Goal: Information Seeking & Learning: Learn about a topic

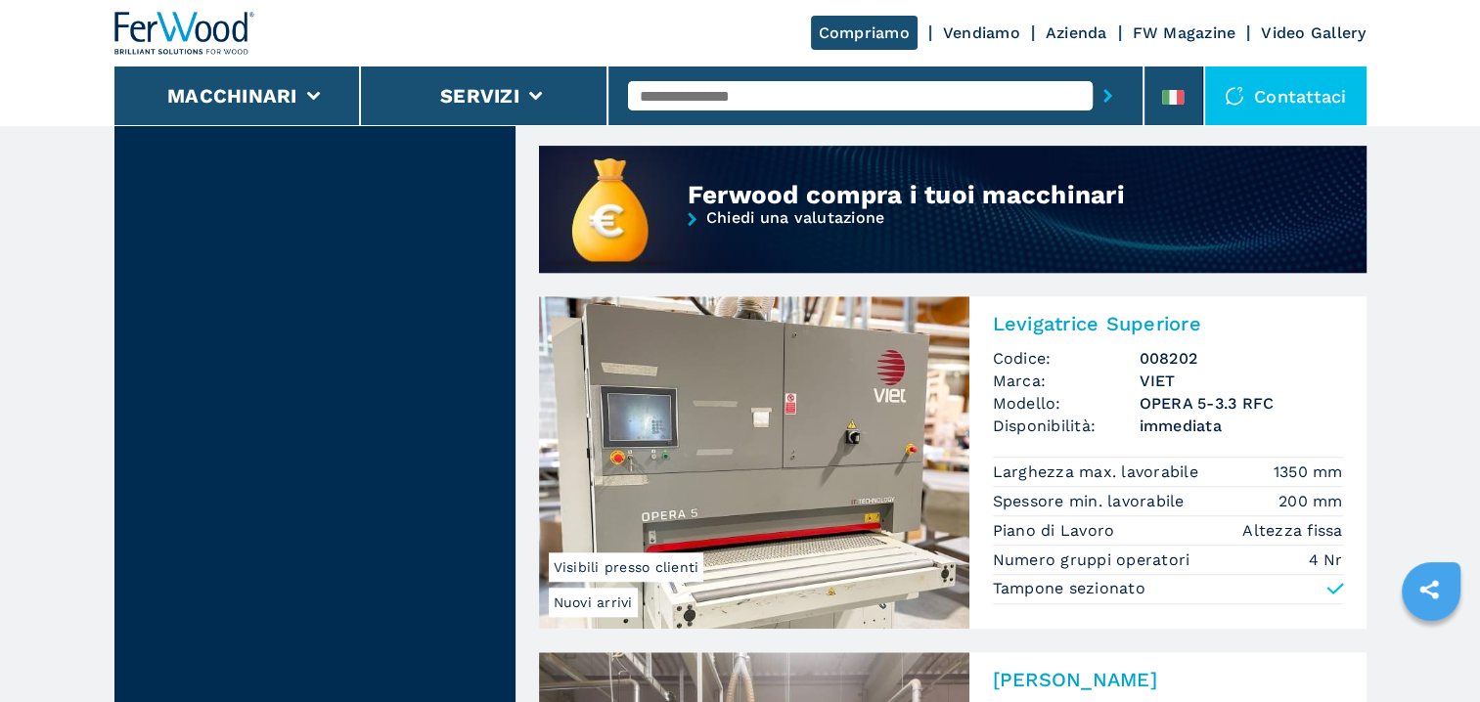
scroll to position [1858, 0]
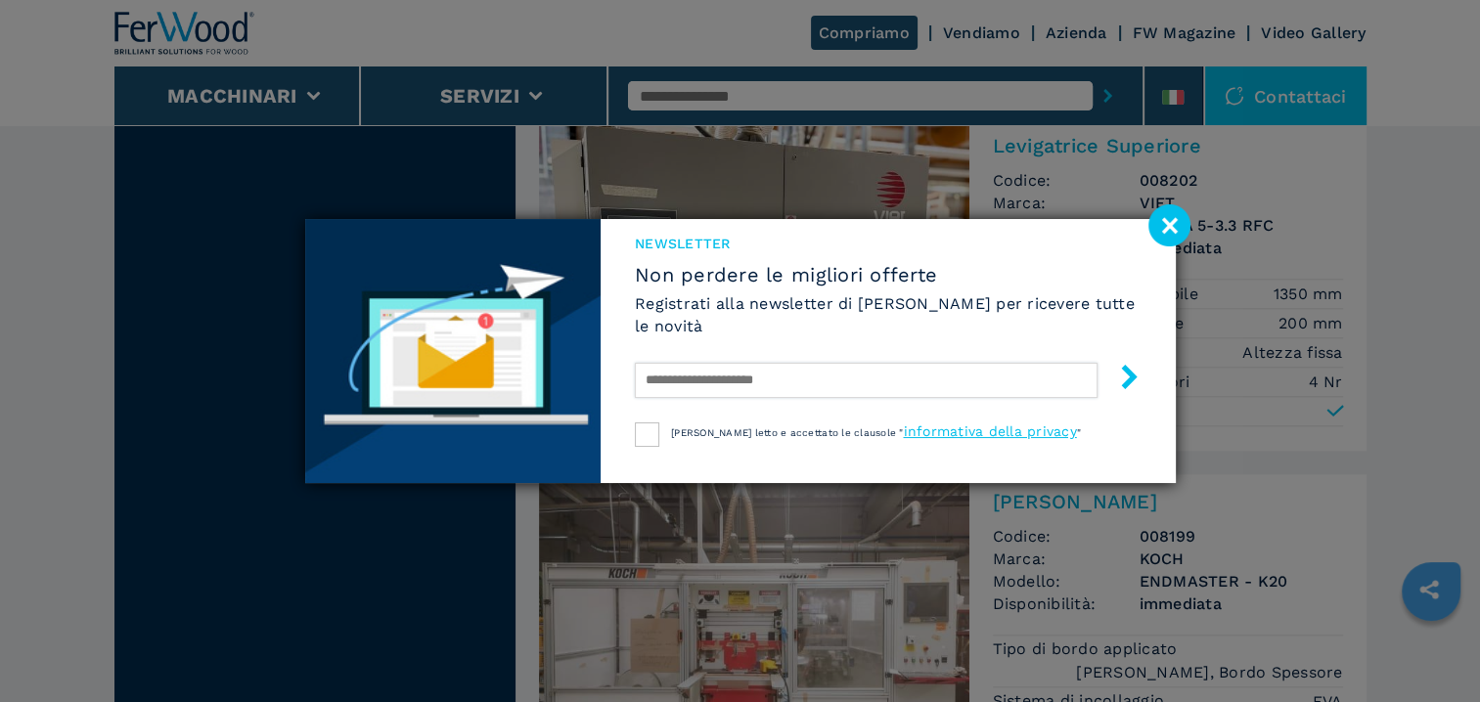
click at [822, 387] on input "text" at bounding box center [866, 380] width 462 height 35
type input "**********"
click at [659, 427] on div at bounding box center [647, 435] width 24 height 24
click at [1127, 364] on button "submit-button" at bounding box center [1119, 380] width 44 height 46
click at [1283, 223] on div "**********" at bounding box center [740, 351] width 1480 height 702
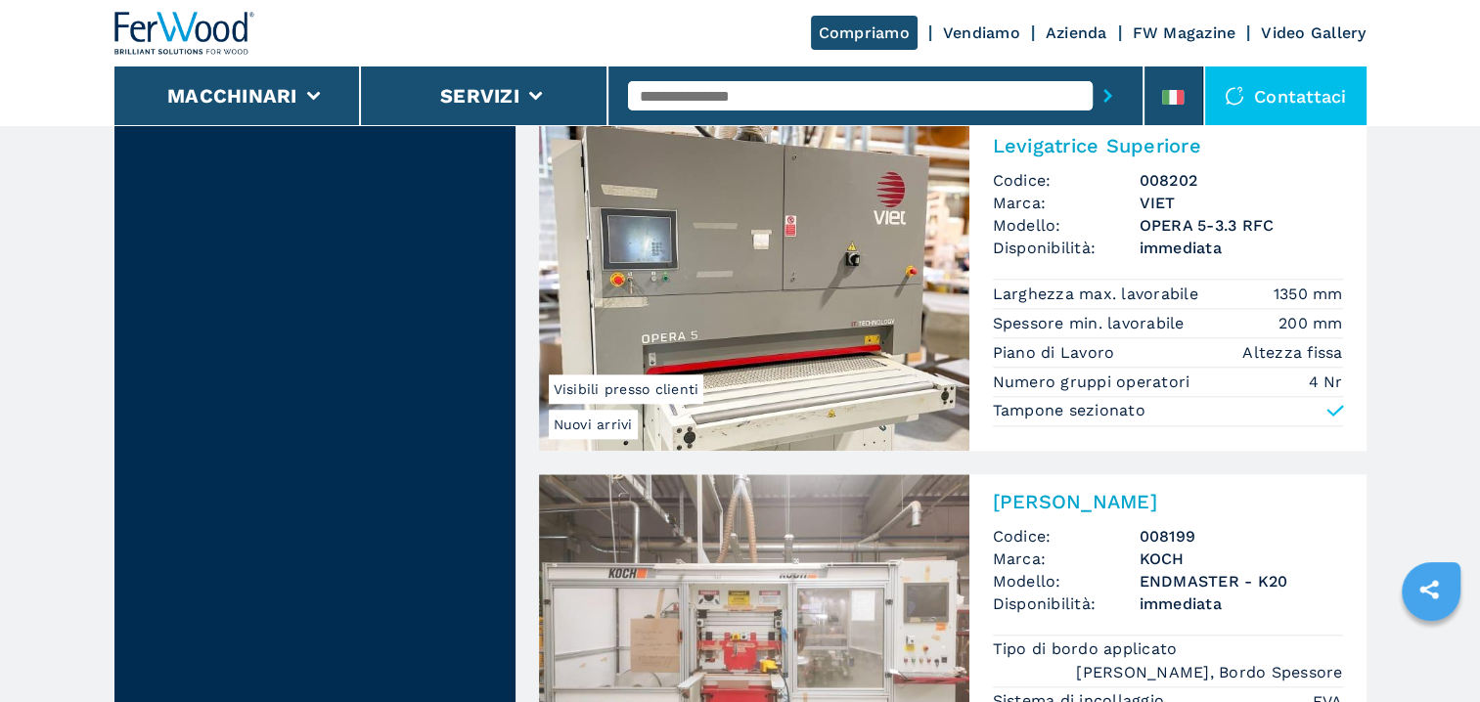
click at [1335, 407] on icon at bounding box center [1334, 411] width 14 height 9
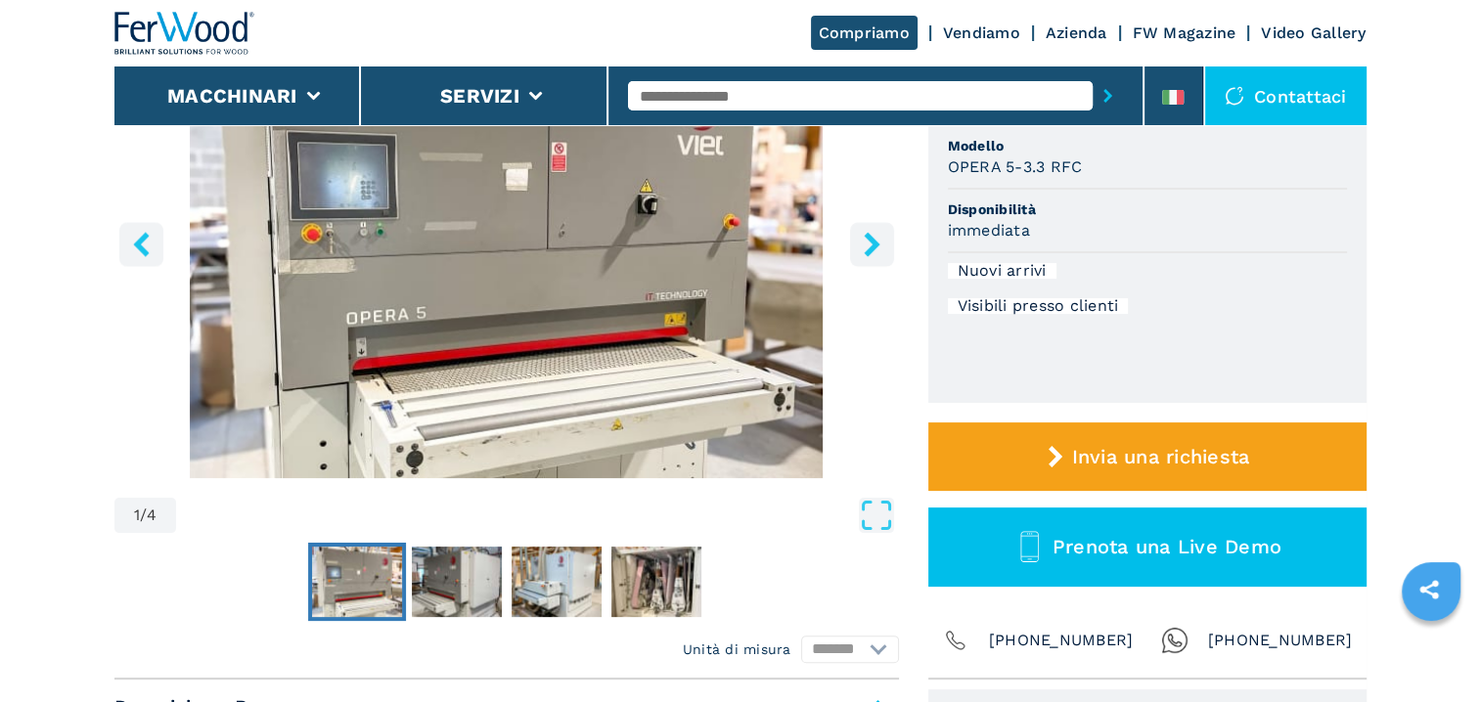
scroll to position [196, 0]
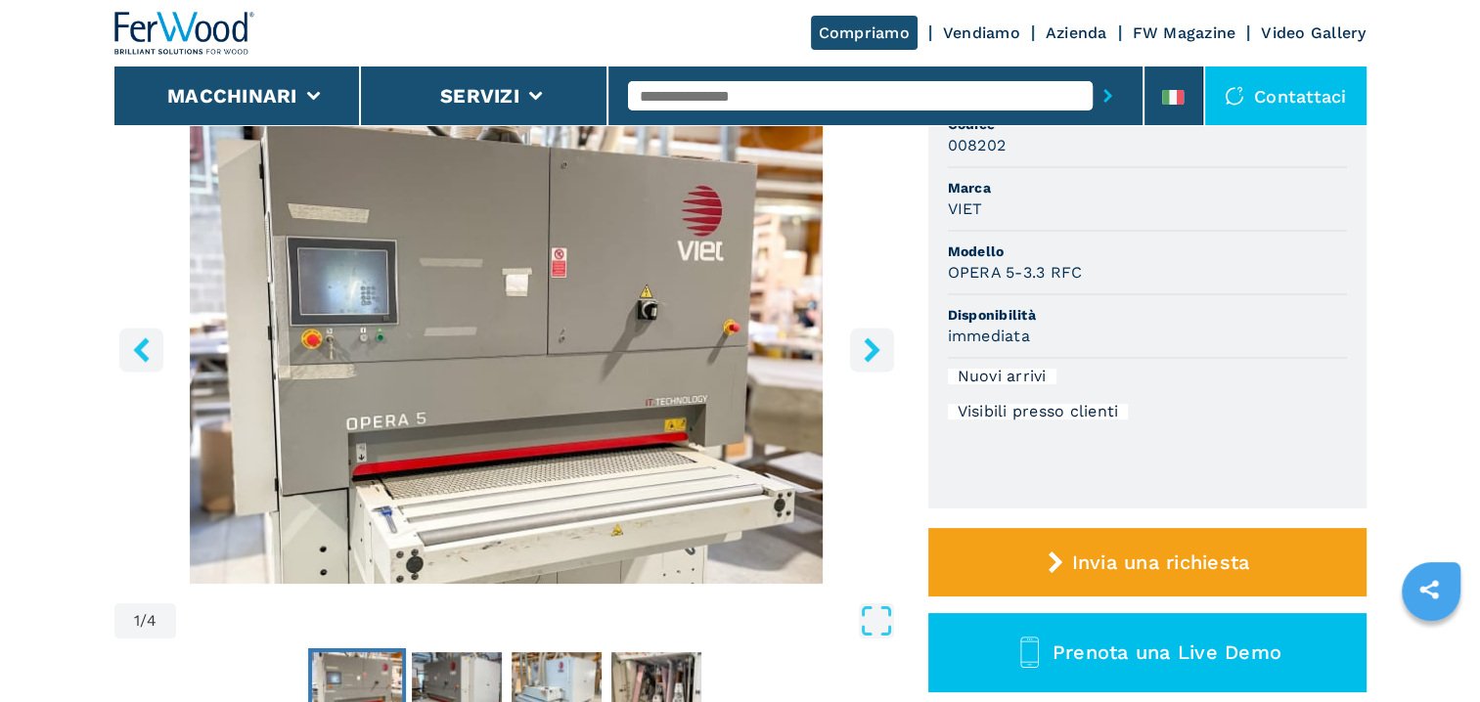
click at [874, 350] on icon "right-button" at bounding box center [872, 349] width 16 height 24
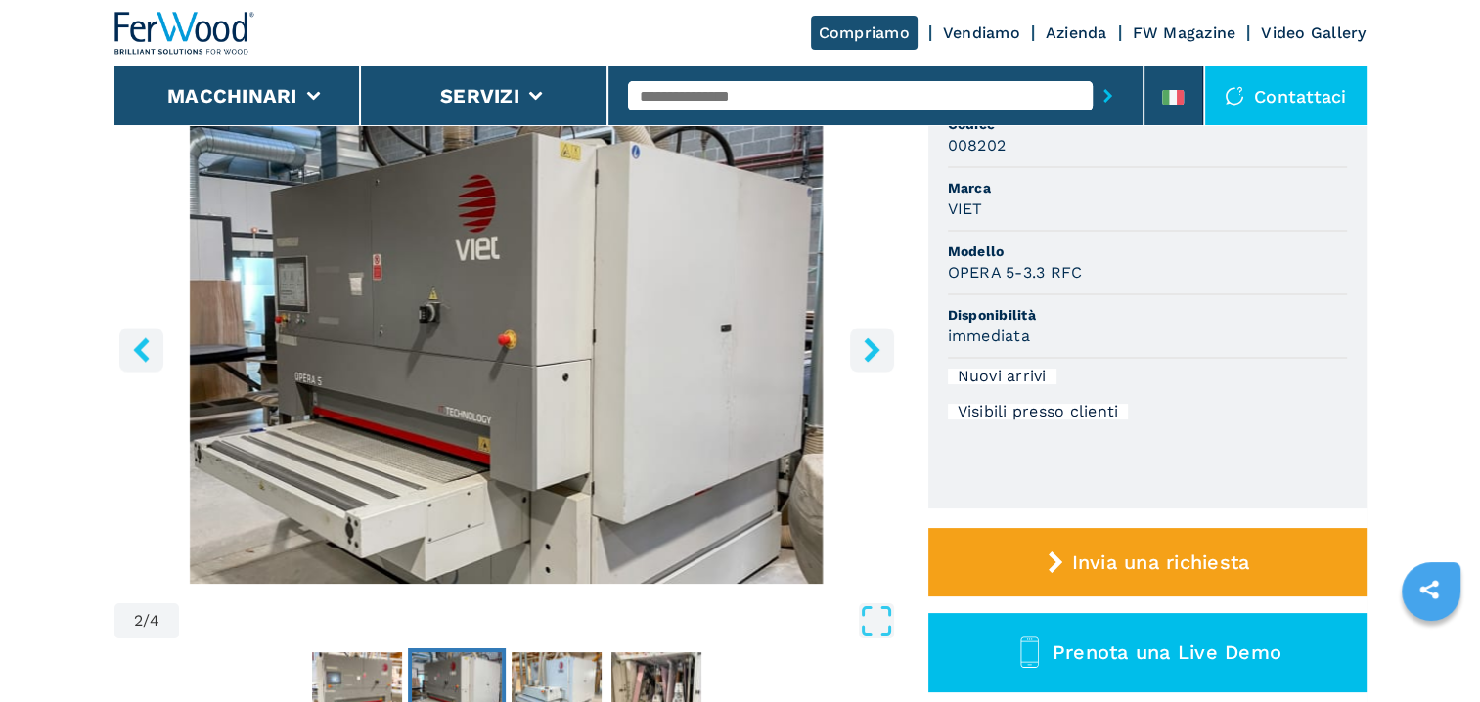
click at [876, 349] on icon "right-button" at bounding box center [872, 349] width 16 height 24
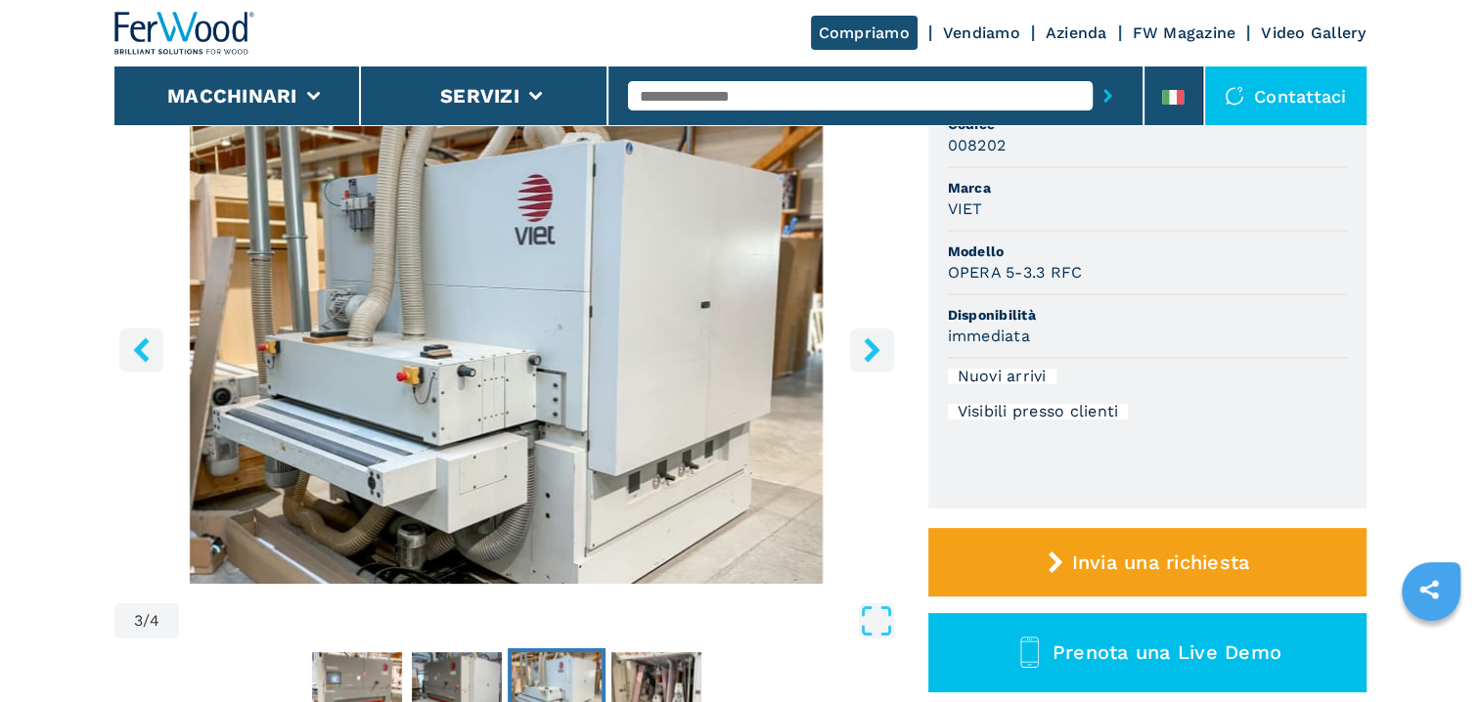
click at [876, 349] on icon "right-button" at bounding box center [872, 349] width 16 height 24
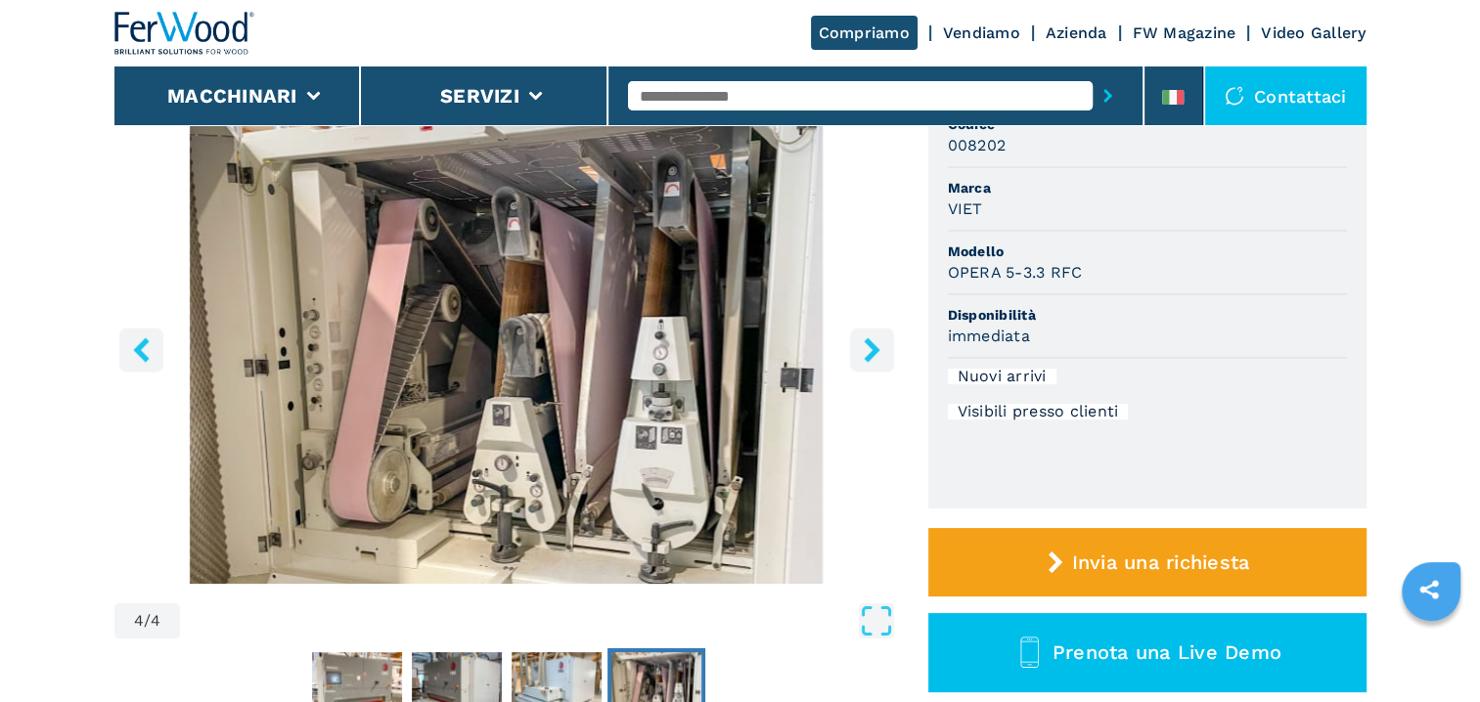
click at [876, 349] on icon "right-button" at bounding box center [872, 349] width 16 height 24
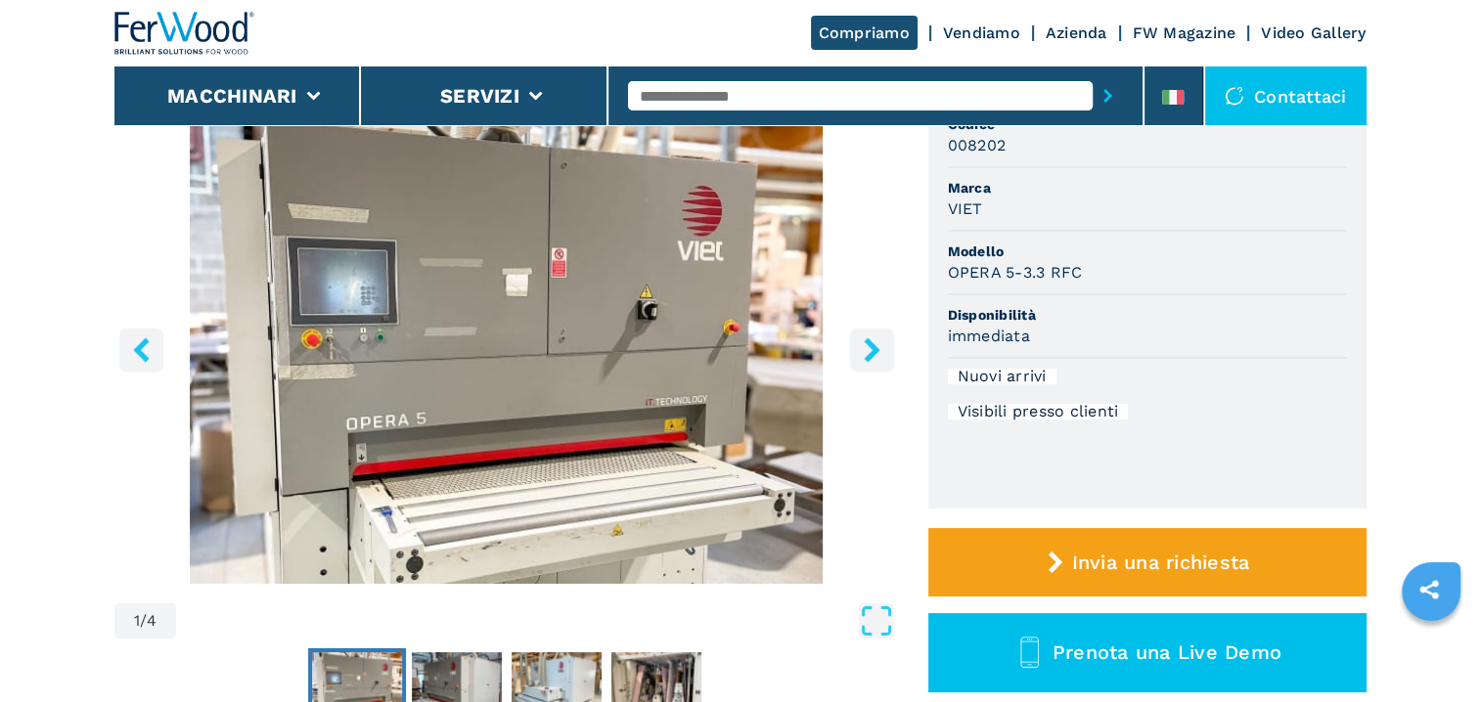
click at [876, 349] on icon "right-button" at bounding box center [872, 349] width 16 height 24
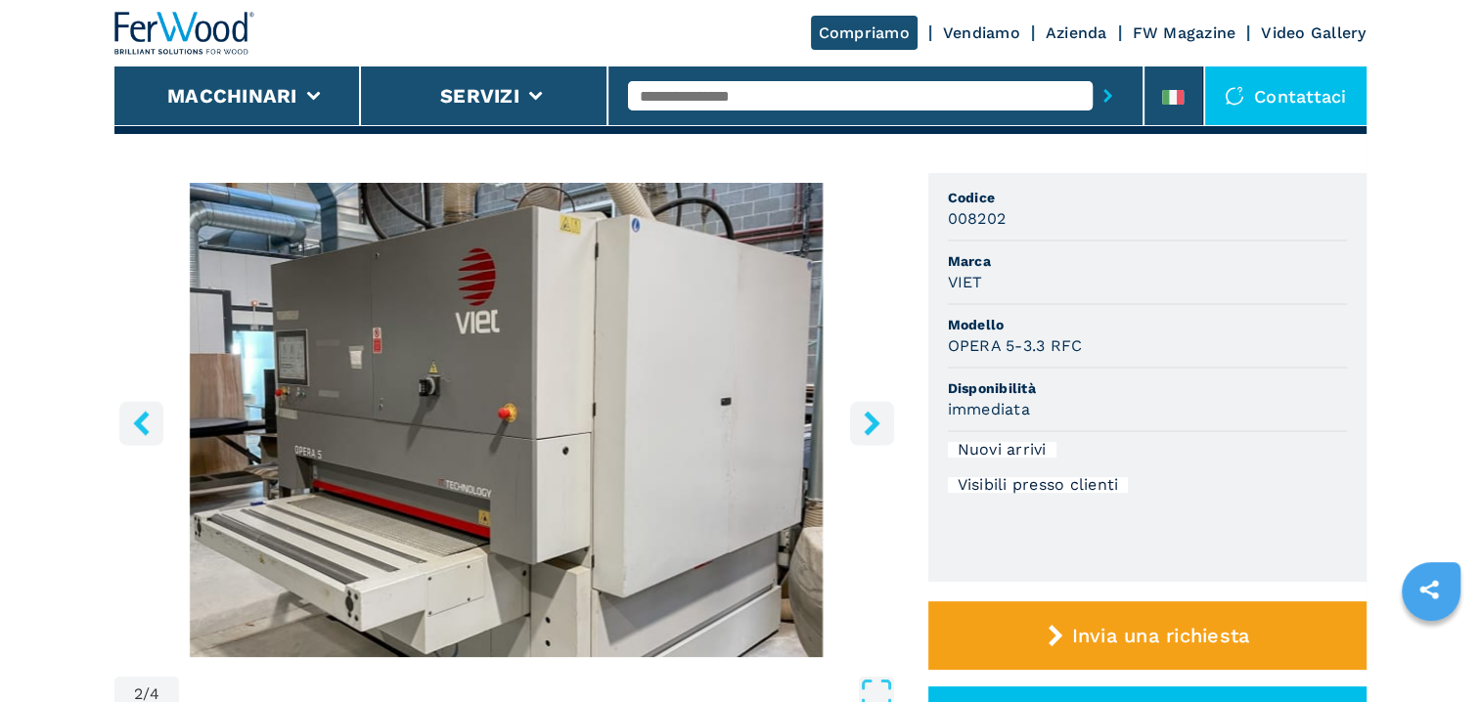
scroll to position [0, 0]
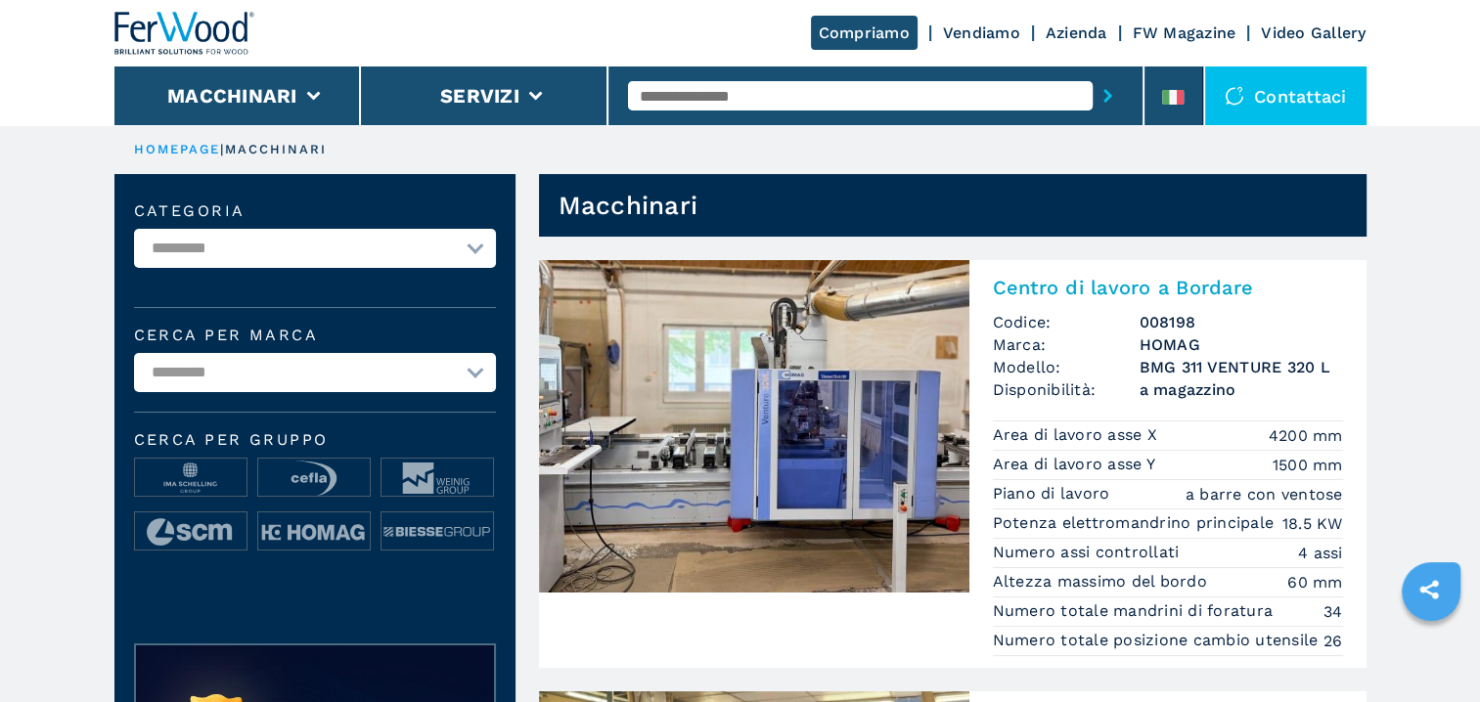
click at [1079, 34] on link "Azienda" at bounding box center [1077, 32] width 62 height 19
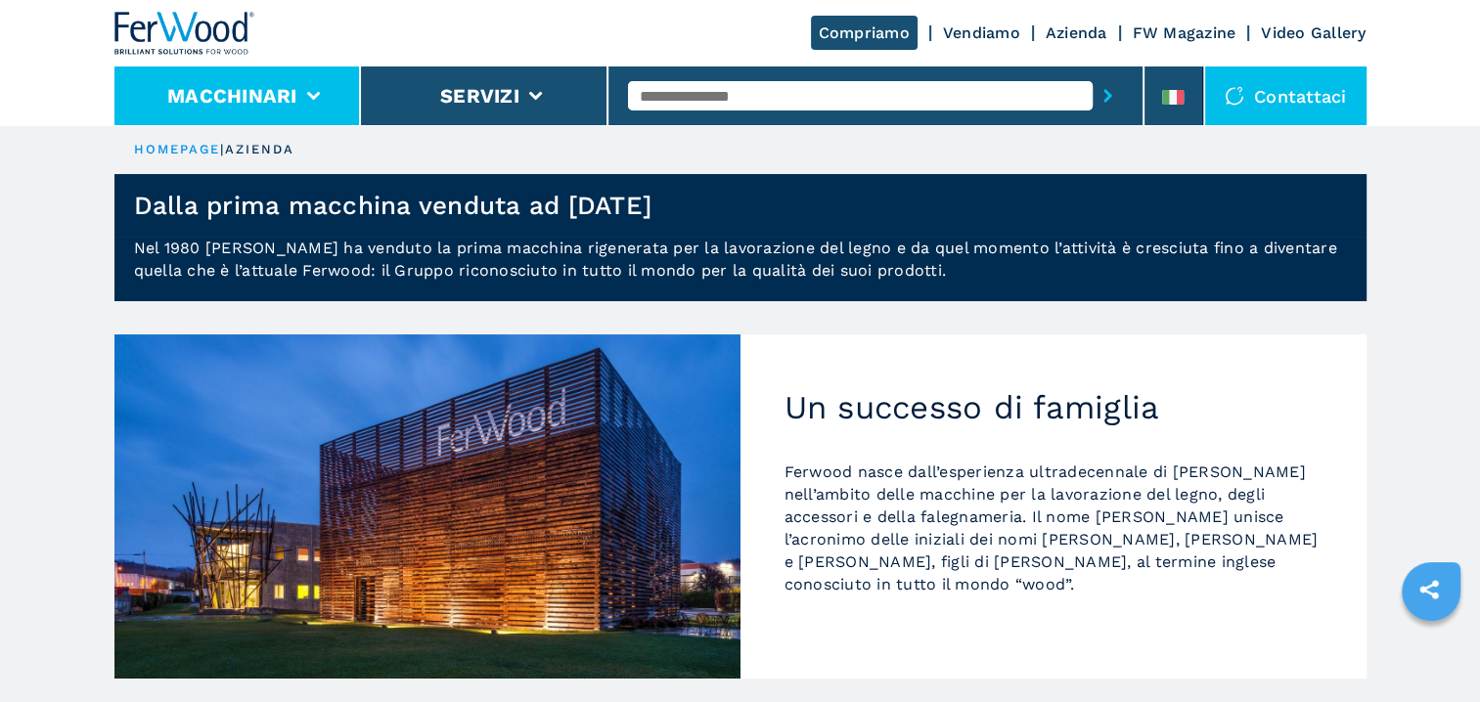
click at [319, 98] on icon at bounding box center [313, 96] width 14 height 9
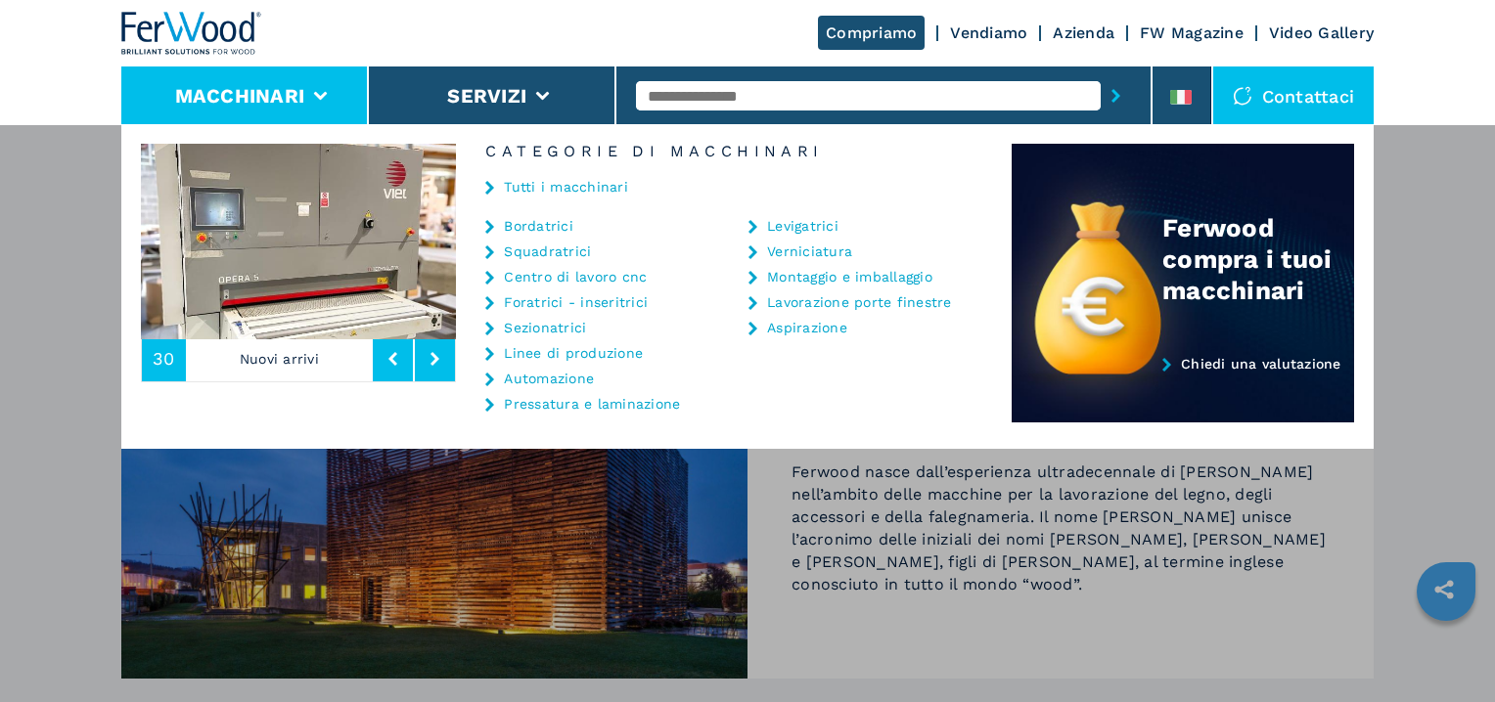
click at [532, 247] on link "Squadratrici" at bounding box center [547, 252] width 87 height 14
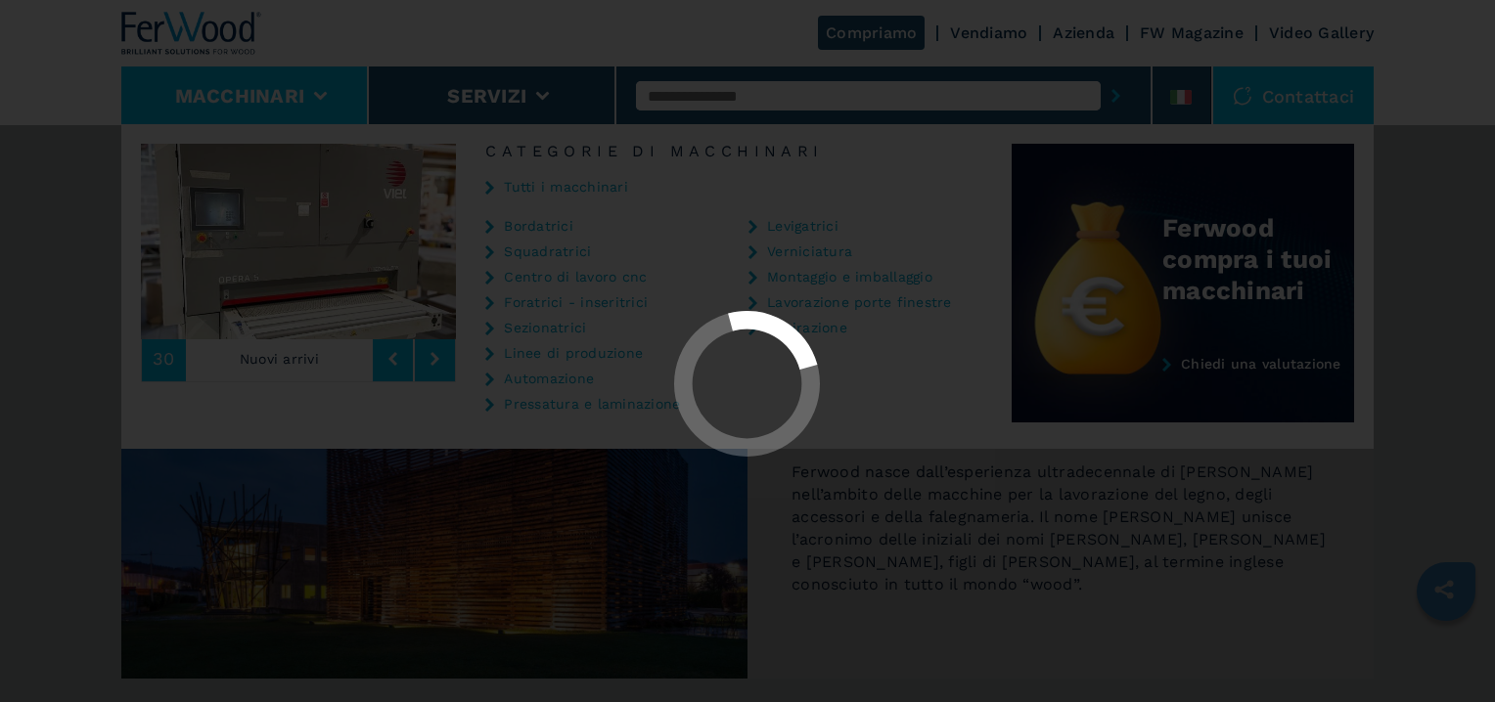
select select "**********"
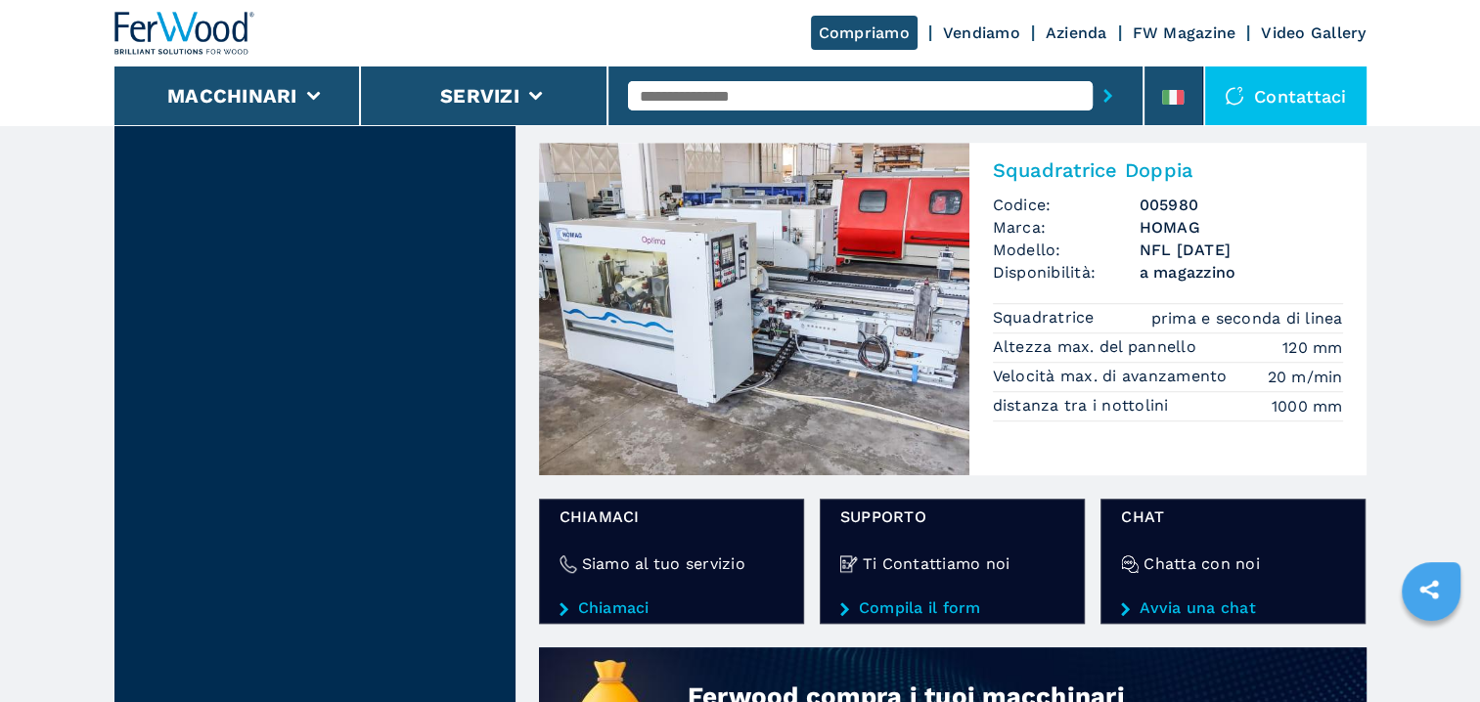
scroll to position [1174, 0]
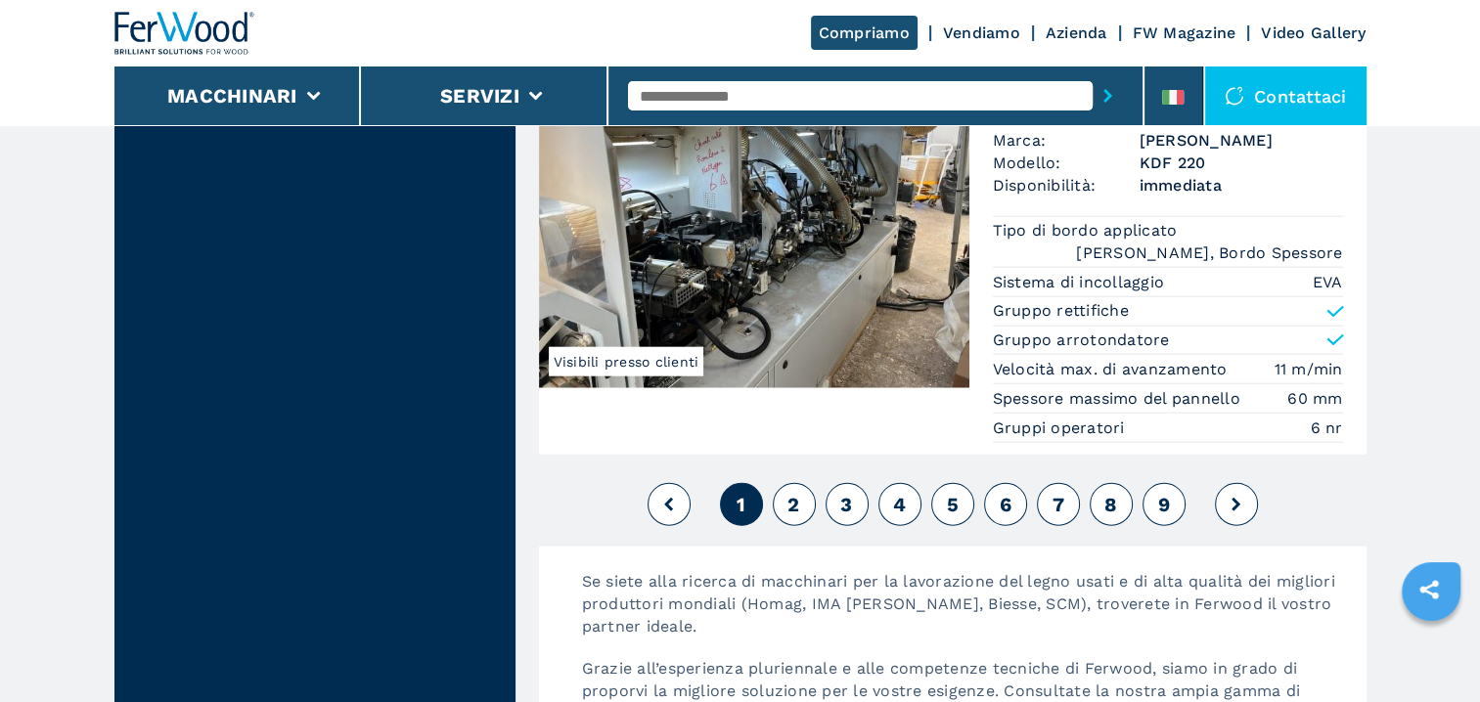
scroll to position [4793, 0]
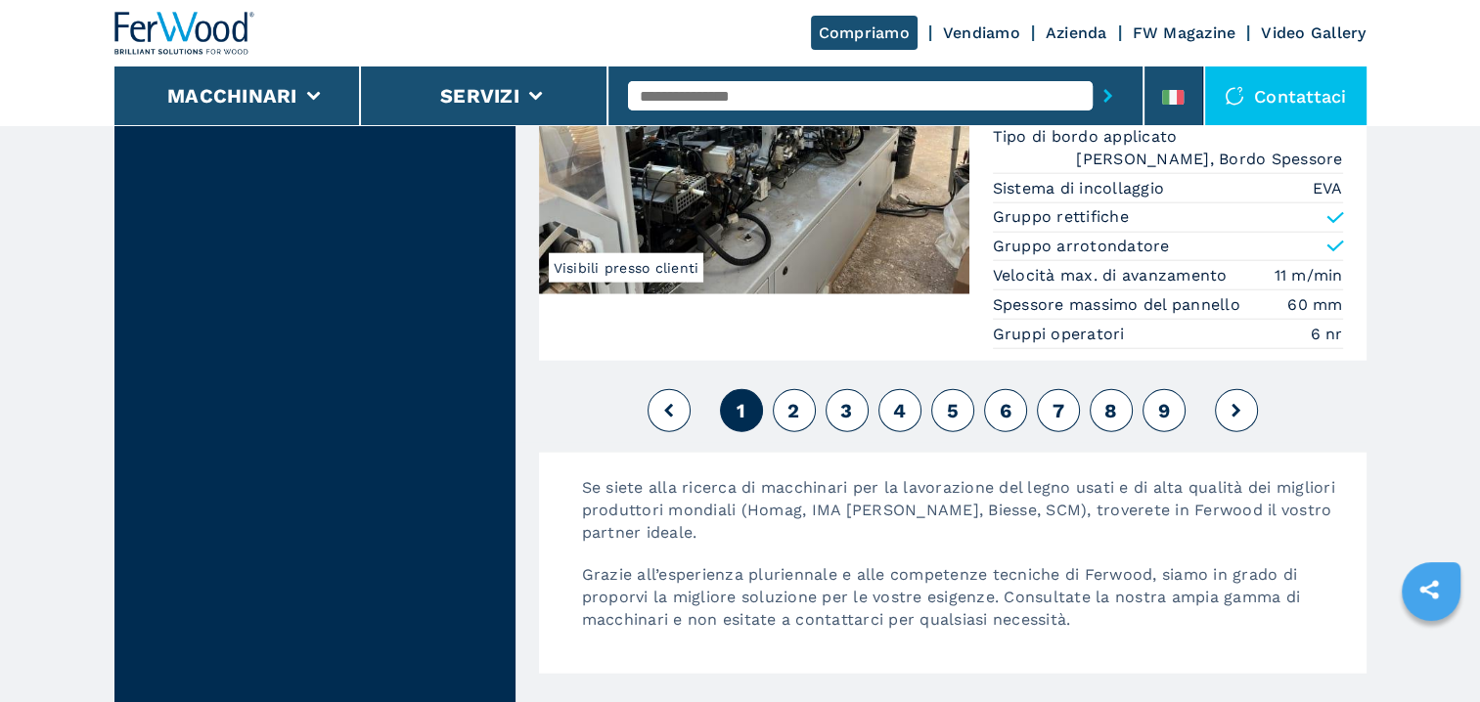
click at [798, 407] on span "2" at bounding box center [793, 410] width 12 height 23
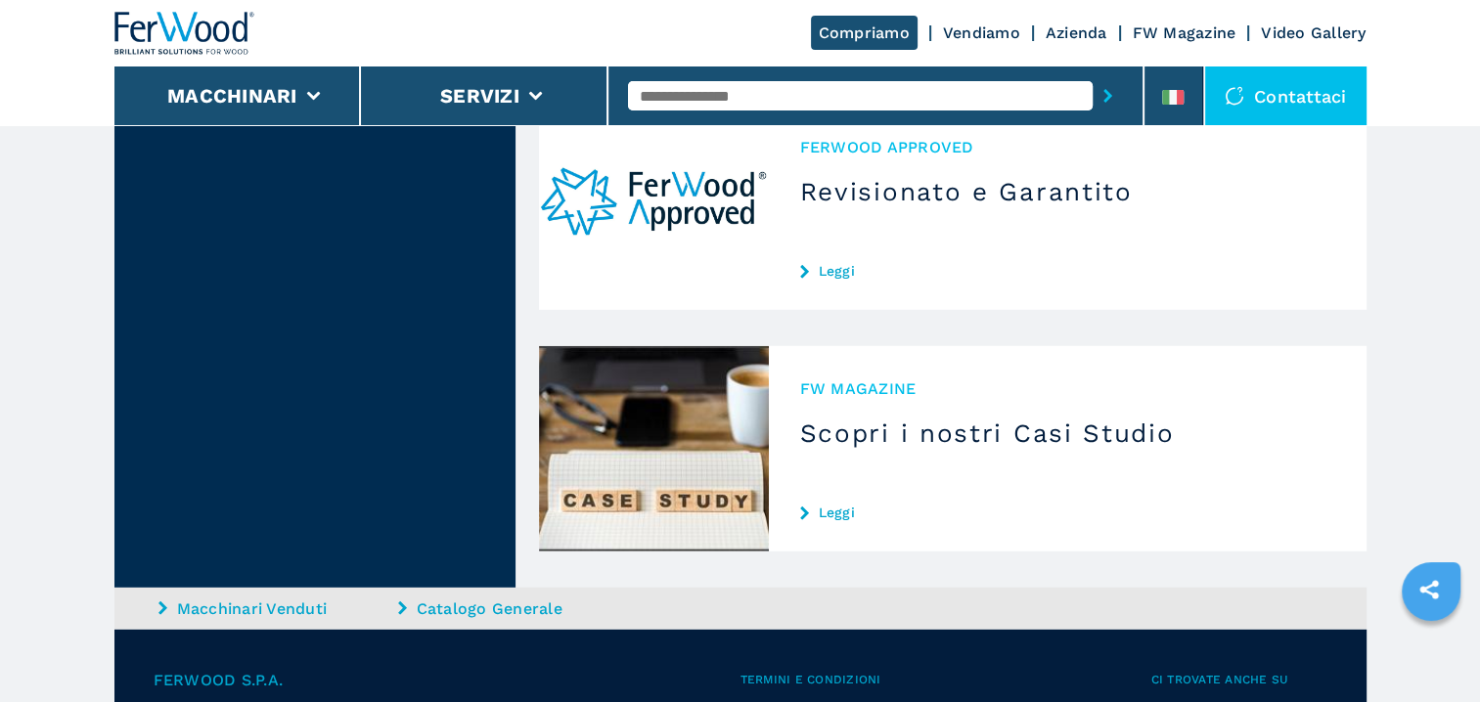
scroll to position [5575, 0]
